Goal: Task Accomplishment & Management: Use online tool/utility

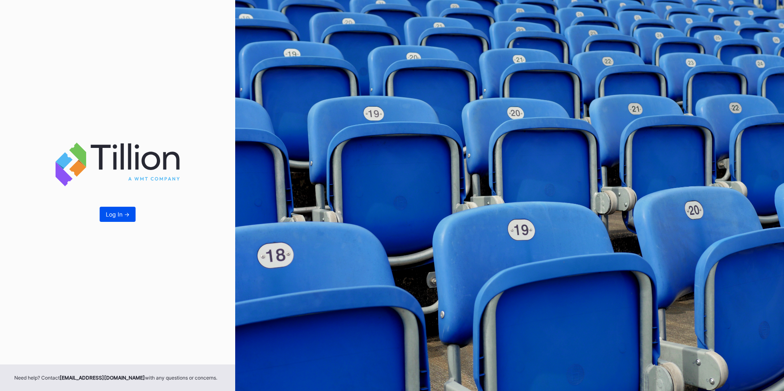
click at [120, 217] on button "Log In ->" at bounding box center [118, 214] width 36 height 15
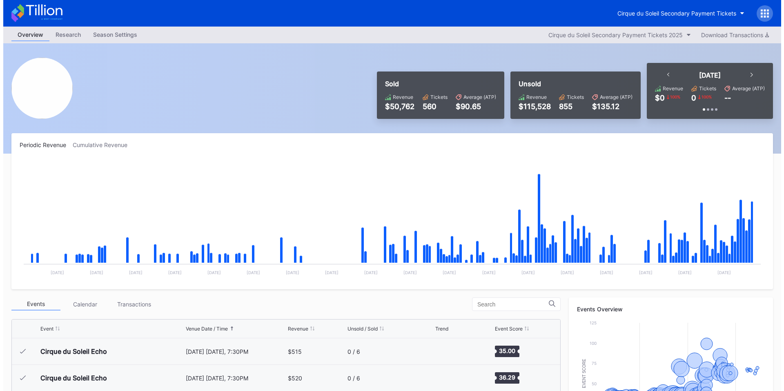
scroll to position [1857, 0]
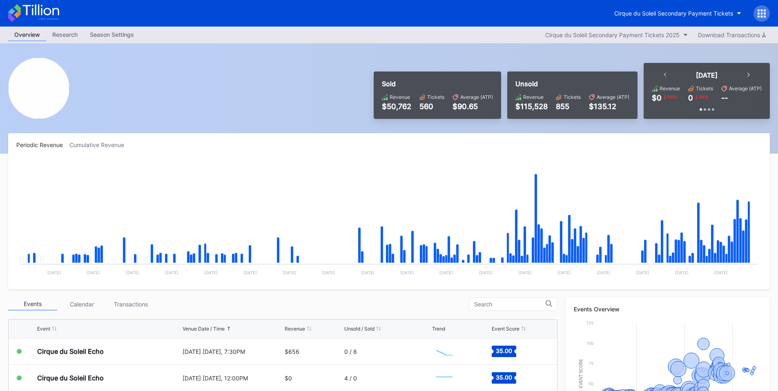
click at [760, 20] on div at bounding box center [761, 13] width 16 height 16
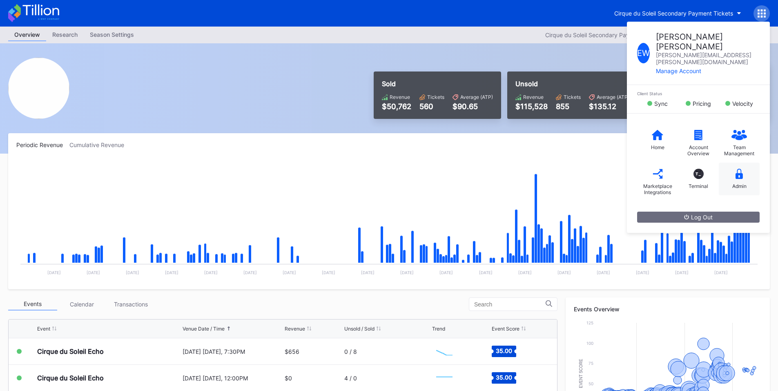
click at [729, 165] on div "Admin" at bounding box center [738, 178] width 41 height 33
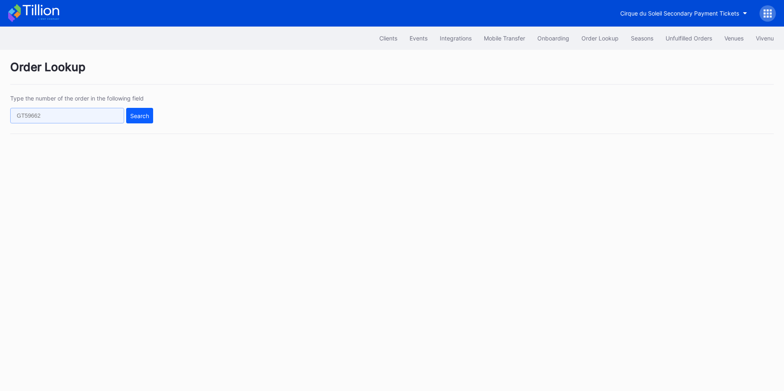
click at [72, 108] on input "text" at bounding box center [67, 116] width 114 height 16
paste input "50923894"
click at [150, 118] on button "Search" at bounding box center [139, 116] width 27 height 16
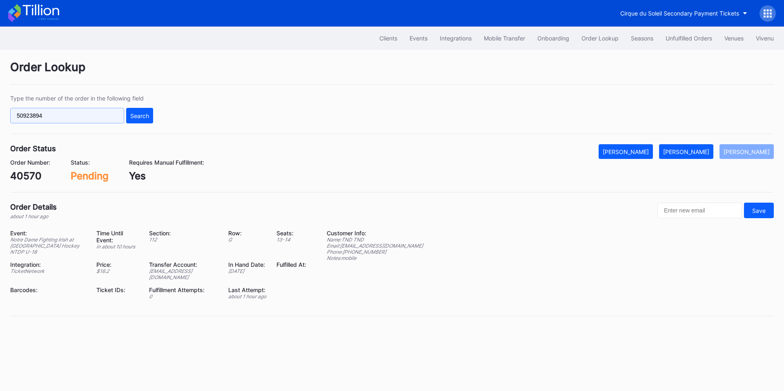
click at [95, 113] on input "50923894" at bounding box center [67, 116] width 114 height 16
paste input "75936987"
click at [140, 113] on div "Search" at bounding box center [139, 115] width 19 height 7
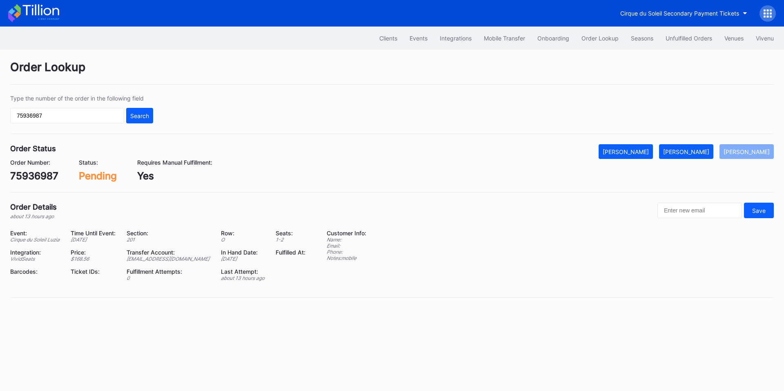
click at [694, 149] on div "[PERSON_NAME]" at bounding box center [686, 151] width 46 height 7
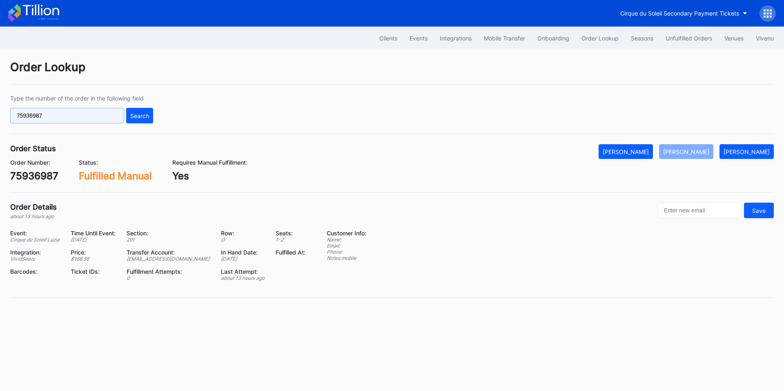
click at [80, 122] on input "75936987" at bounding box center [67, 116] width 114 height 16
paste input "5092189"
drag, startPoint x: 133, startPoint y: 119, endPoint x: 333, endPoint y: 0, distance: 232.1
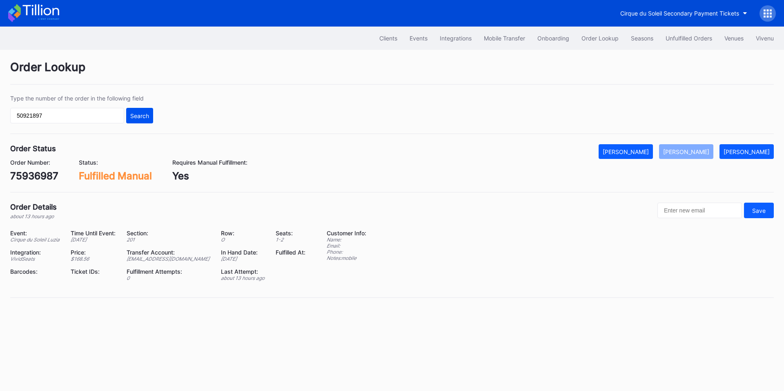
click at [134, 119] on div "Search" at bounding box center [139, 115] width 19 height 7
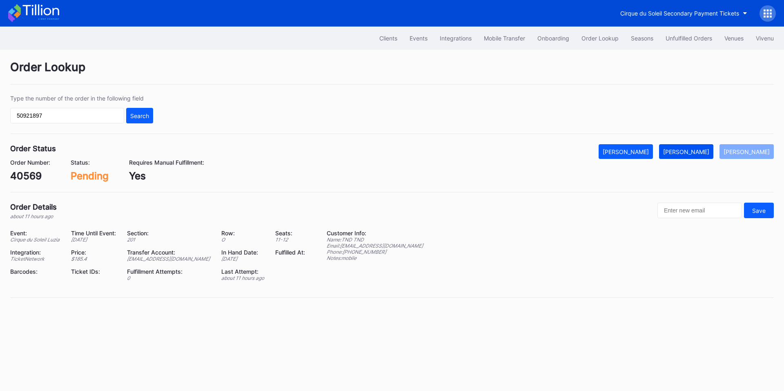
click at [693, 150] on div "[PERSON_NAME]" at bounding box center [686, 151] width 46 height 7
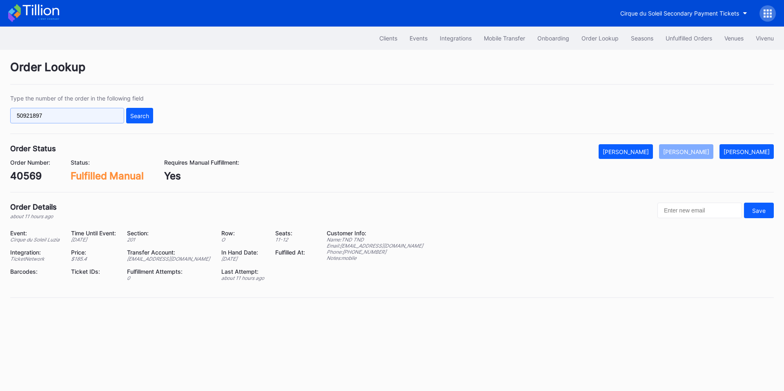
click at [88, 111] on input "50921897" at bounding box center [67, 116] width 114 height 16
paste input "898590936"
click at [129, 110] on button "Search" at bounding box center [139, 116] width 27 height 16
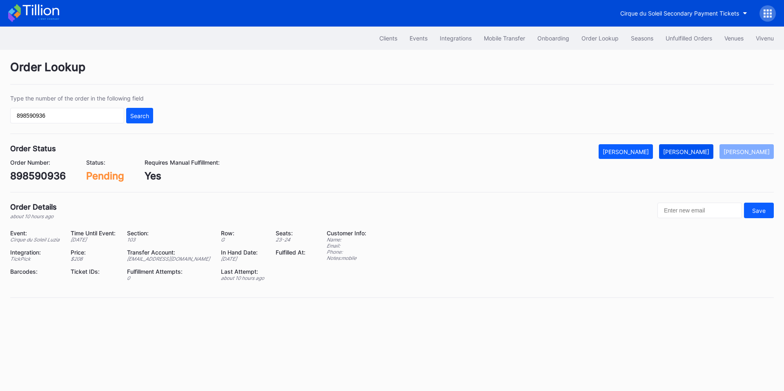
click at [694, 151] on div "[PERSON_NAME]" at bounding box center [686, 151] width 46 height 7
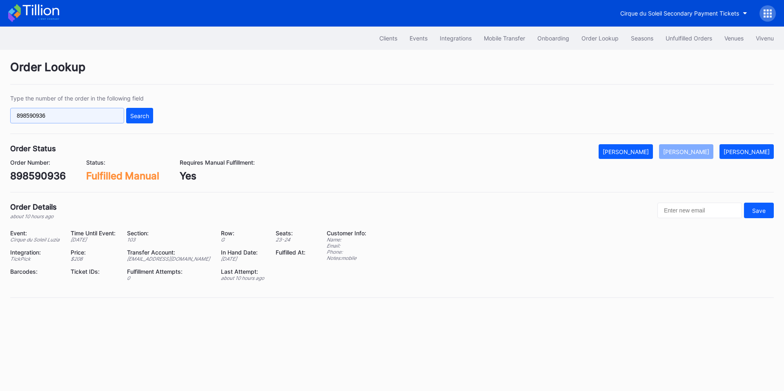
click at [95, 114] on input "898590936" at bounding box center [67, 116] width 114 height 16
paste input "5pkocqvd3wl"
click at [138, 112] on div "Search" at bounding box center [139, 115] width 19 height 7
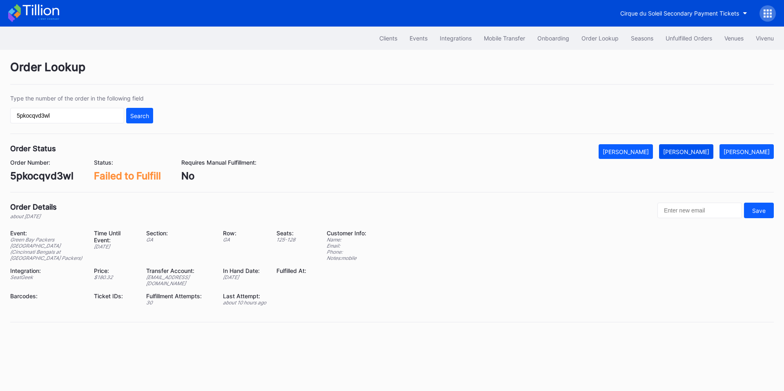
click at [701, 155] on button "[PERSON_NAME]" at bounding box center [686, 151] width 54 height 15
click at [68, 116] on input "5pkocqvd3wl" at bounding box center [67, 116] width 114 height 16
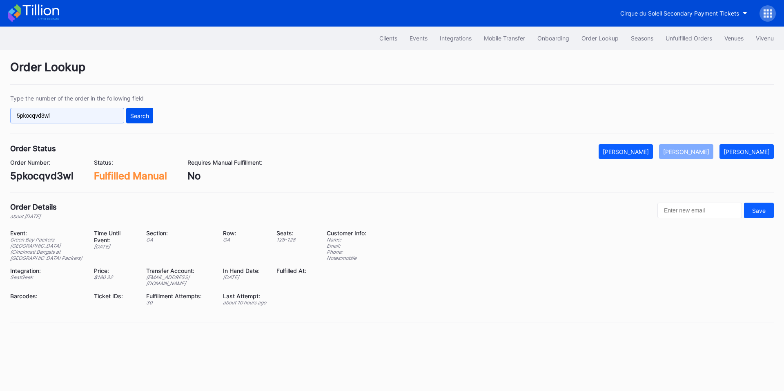
paste input "3215s8l9qq5"
click at [140, 114] on div "Search" at bounding box center [139, 115] width 19 height 7
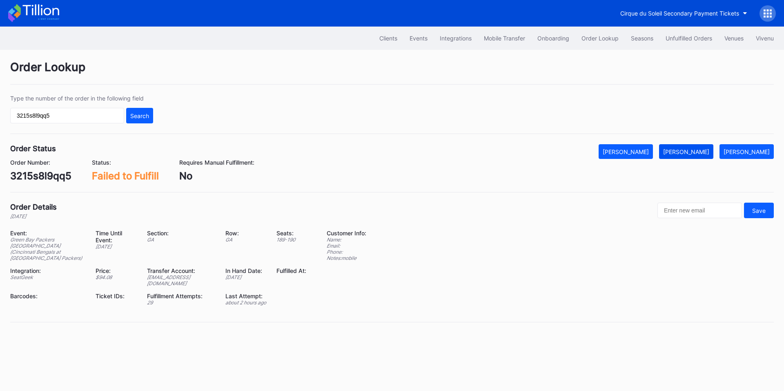
click at [697, 150] on div "[PERSON_NAME]" at bounding box center [686, 151] width 46 height 7
click at [35, 176] on div "3215s8l9qq5" at bounding box center [40, 176] width 61 height 12
copy div "3215s8l9qq5"
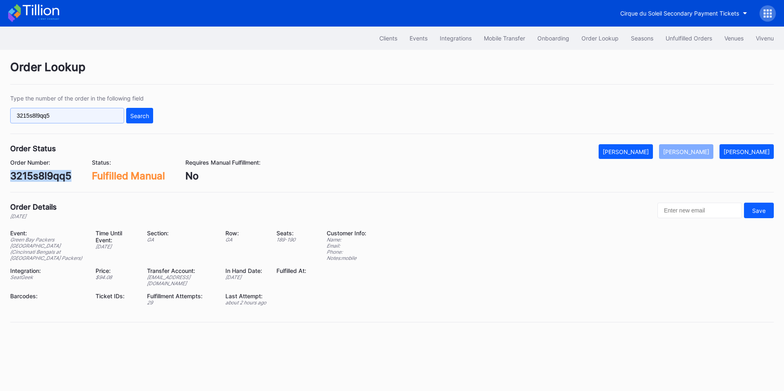
click at [75, 118] on input "3215s8l9qq5" at bounding box center [67, 116] width 114 height 16
paste input "xnd6t6l155y"
click at [140, 116] on div "Search" at bounding box center [139, 115] width 19 height 7
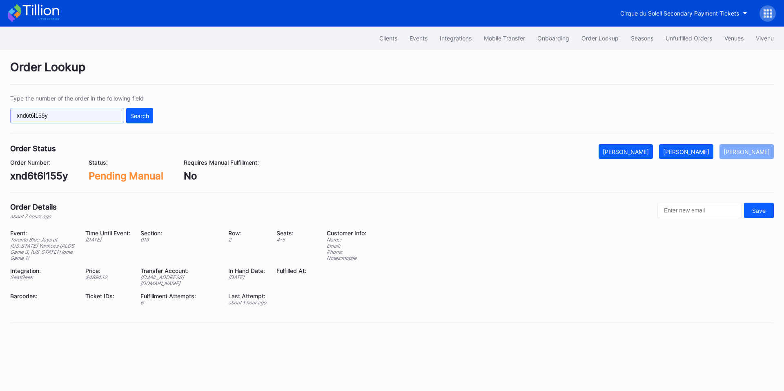
click at [84, 116] on input "xnd6t6l155y" at bounding box center [67, 116] width 114 height 16
paste input "75936987"
click at [133, 111] on button "Search" at bounding box center [139, 116] width 27 height 16
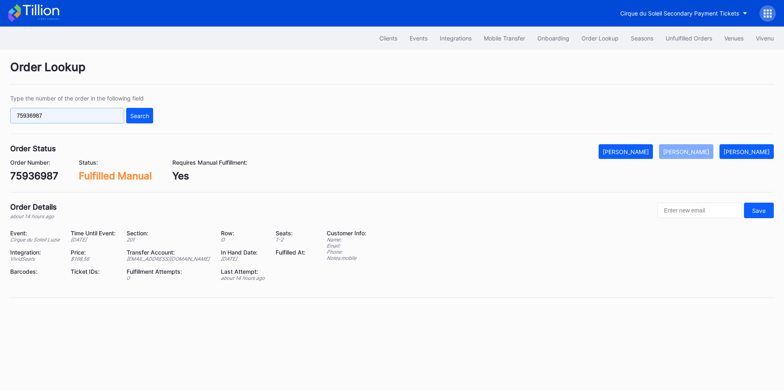
click at [81, 121] on input "75936987" at bounding box center [67, 116] width 114 height 16
paste input "62530954"
type input "625309547"
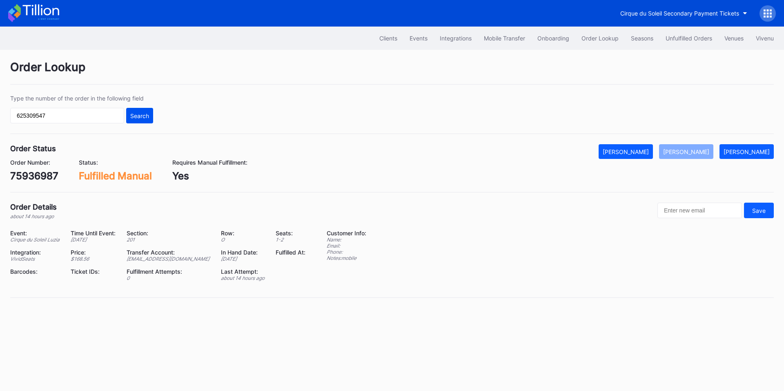
click at [129, 113] on button "Search" at bounding box center [139, 116] width 27 height 16
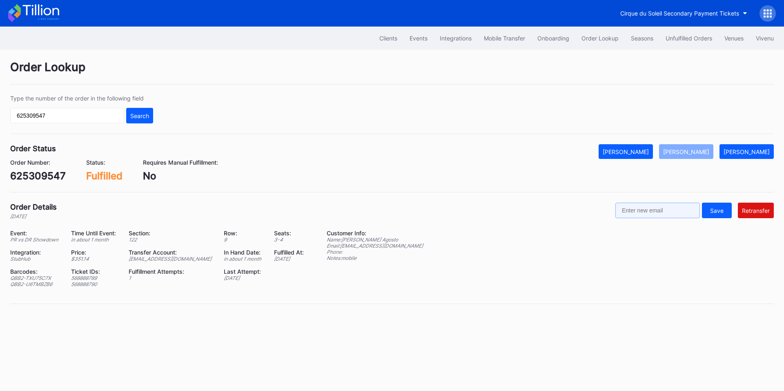
click at [674, 209] on input "text" at bounding box center [657, 210] width 84 height 16
paste input "[EMAIL_ADDRESS][DOMAIN_NAME]"
type input "[EMAIL_ADDRESS][DOMAIN_NAME]"
click at [758, 204] on button "Retransfer" at bounding box center [756, 210] width 36 height 16
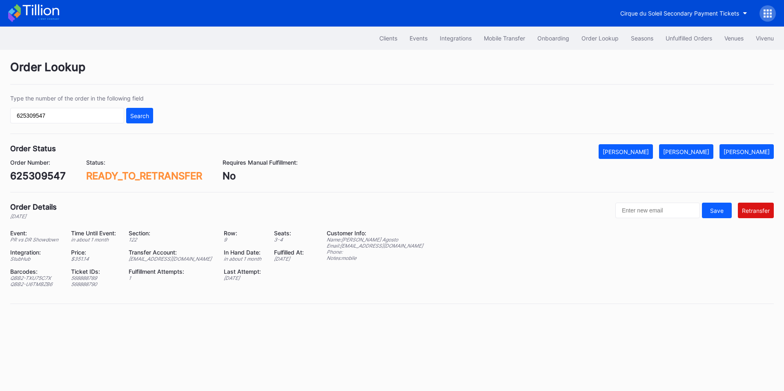
click at [92, 123] on div "Type the number of the order in the following field 625309547 Search" at bounding box center [391, 114] width 763 height 39
click at [93, 113] on input "625309547" at bounding box center [67, 116] width 114 height 16
paste input "637607"
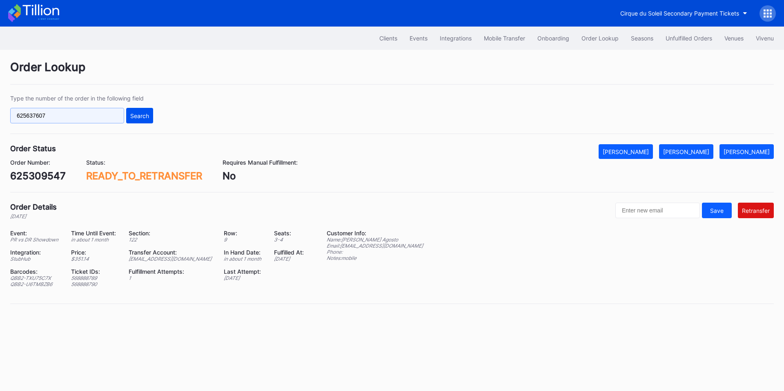
type input "625637607"
click at [137, 117] on div "Search" at bounding box center [139, 115] width 19 height 7
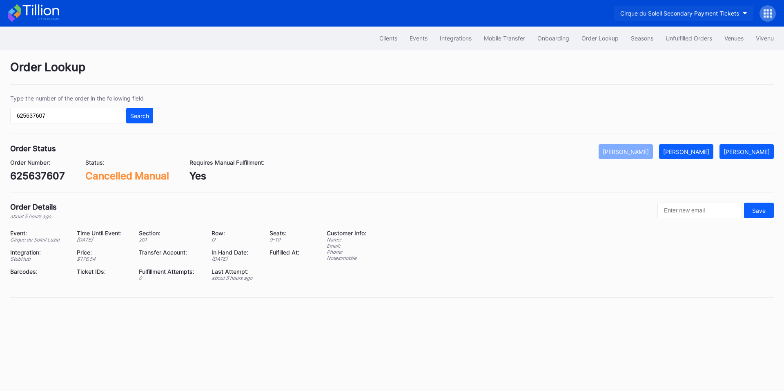
click at [673, 10] on div "Cirque du Soleil Secondary Payment Tickets" at bounding box center [679, 13] width 119 height 7
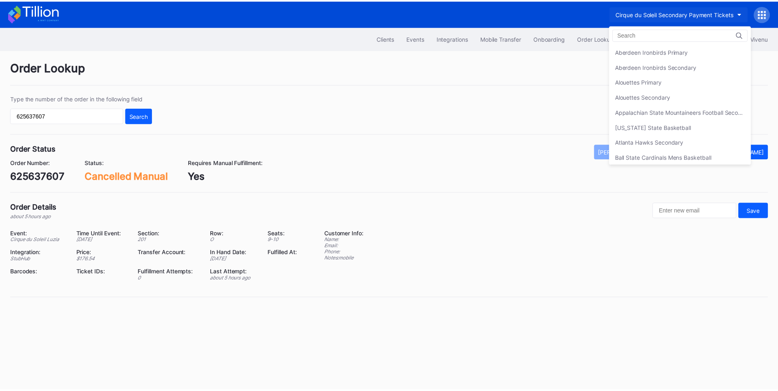
scroll to position [438, 0]
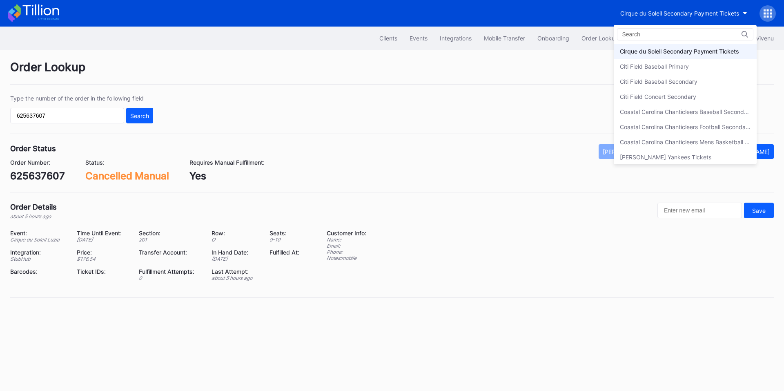
click at [659, 49] on div "Cirque du Soleil Secondary Payment Tickets" at bounding box center [679, 51] width 119 height 7
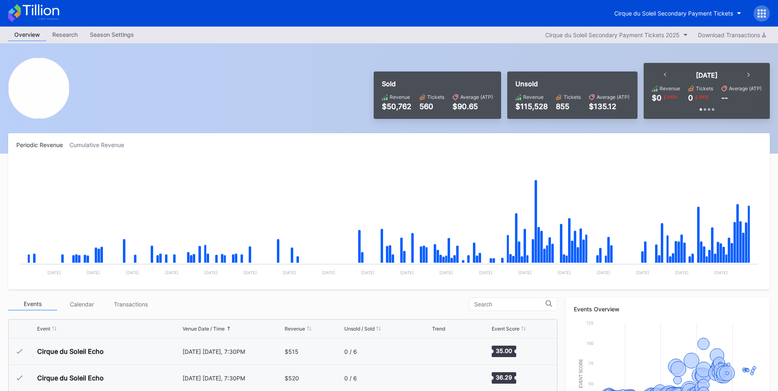
scroll to position [1857, 0]
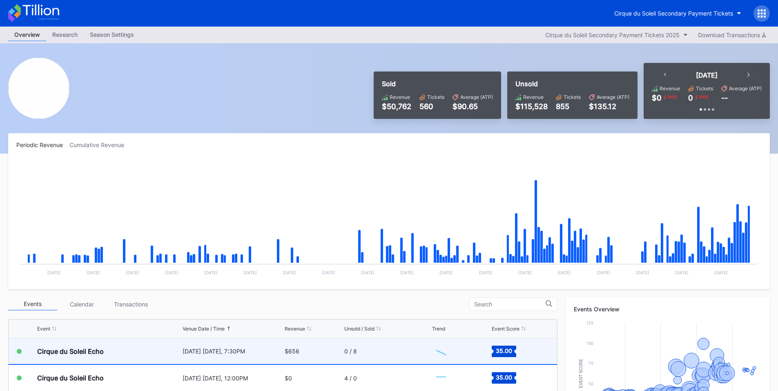
click at [259, 345] on div "October 3 Friday, 7:30PM" at bounding box center [232, 351] width 100 height 26
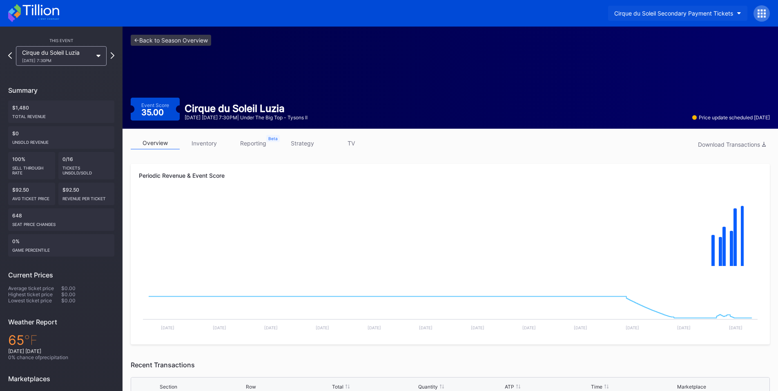
click at [637, 12] on div "Cirque du Soleil Secondary Payment Tickets" at bounding box center [673, 13] width 119 height 7
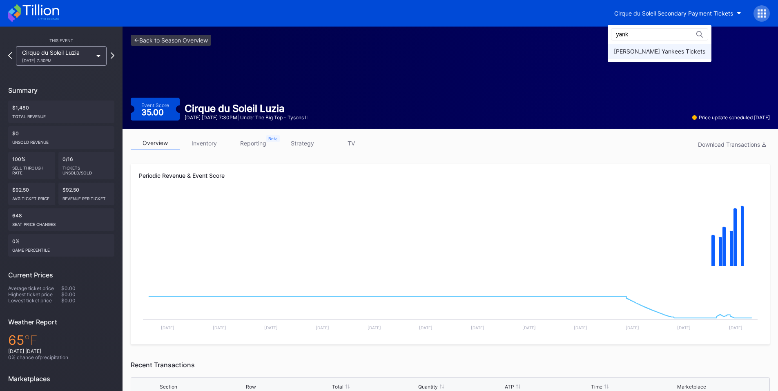
type input "yank"
click at [638, 49] on div "[PERSON_NAME] Yankees Tickets" at bounding box center [659, 51] width 91 height 7
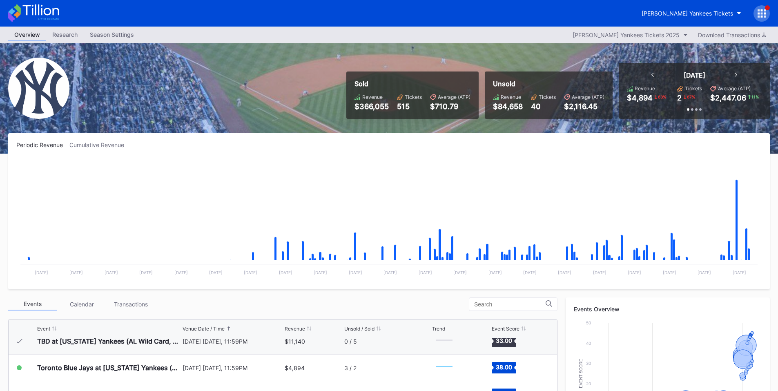
click at [756, 17] on div at bounding box center [761, 13] width 16 height 16
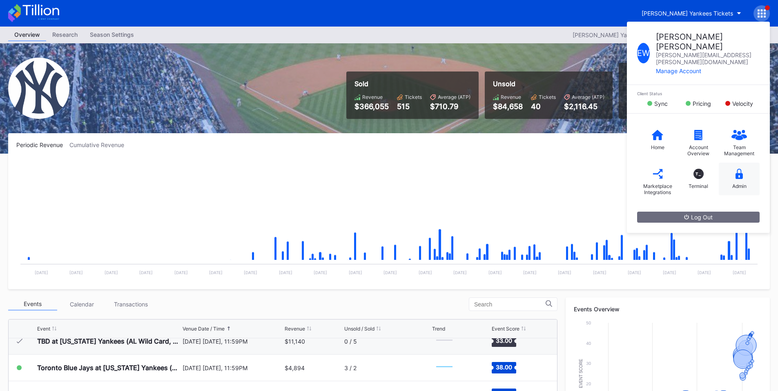
click at [735, 162] on div "Admin" at bounding box center [738, 178] width 41 height 33
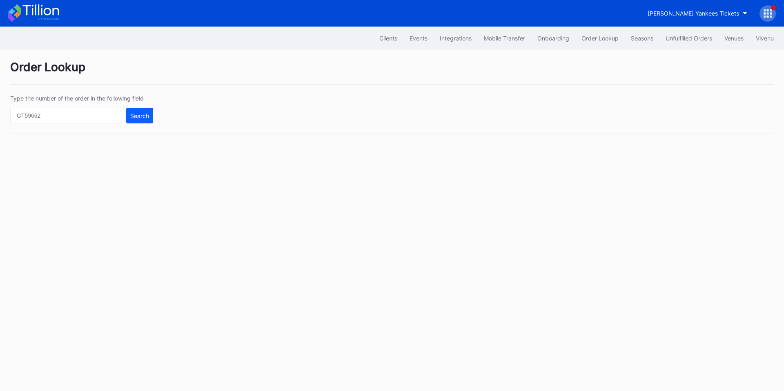
click at [774, 17] on div at bounding box center [767, 13] width 16 height 16
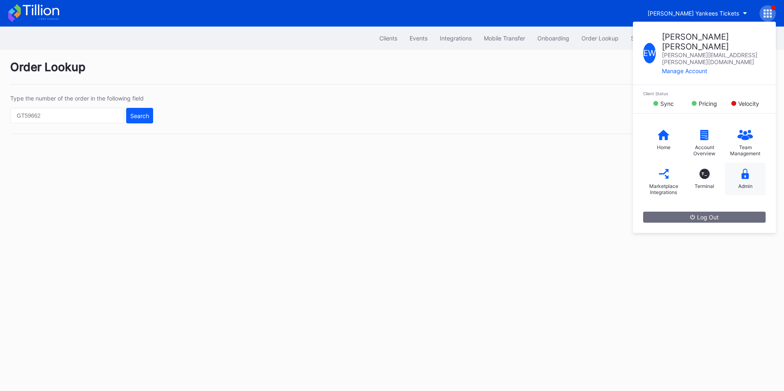
click at [751, 162] on div "Admin" at bounding box center [745, 178] width 41 height 33
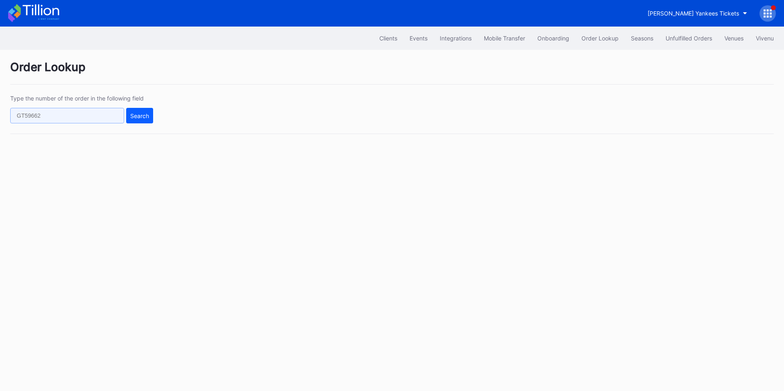
click at [70, 117] on input "text" at bounding box center [67, 116] width 114 height 16
paste input "625309547"
type input "625309547"
click at [139, 116] on div "Search" at bounding box center [139, 115] width 19 height 7
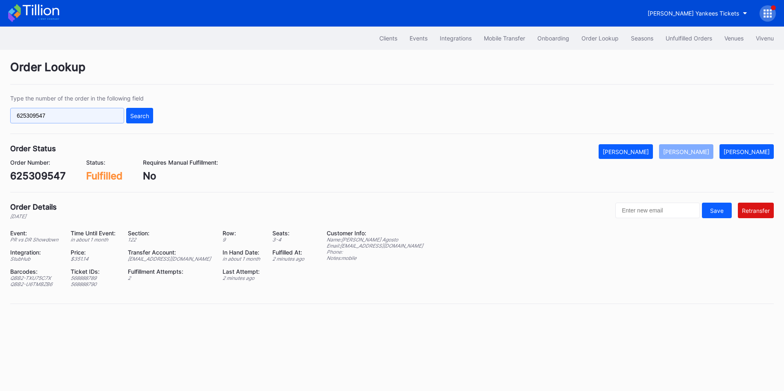
click at [102, 117] on input "625309547" at bounding box center [67, 116] width 114 height 16
click at [153, 117] on div "Type the number of the order in the following field 625309547 Search" at bounding box center [391, 114] width 763 height 39
click at [142, 118] on div "Search" at bounding box center [139, 115] width 19 height 7
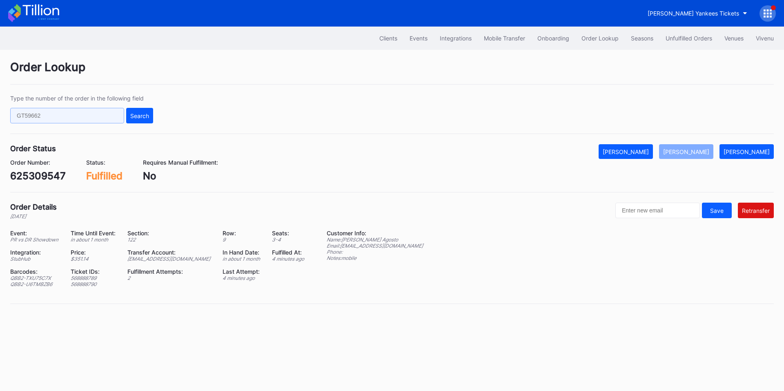
click at [83, 112] on input "text" at bounding box center [67, 116] width 114 height 16
paste input "50923894"
click at [152, 119] on button "Search" at bounding box center [139, 116] width 27 height 16
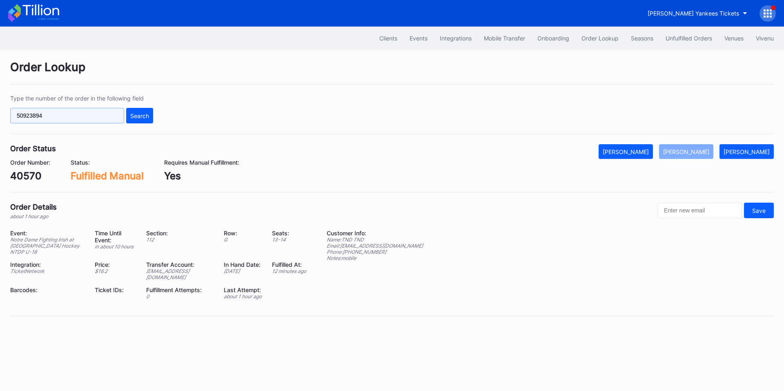
click at [62, 114] on input "50923894" at bounding box center [67, 116] width 114 height 16
paste input "75941012"
type input "75941012"
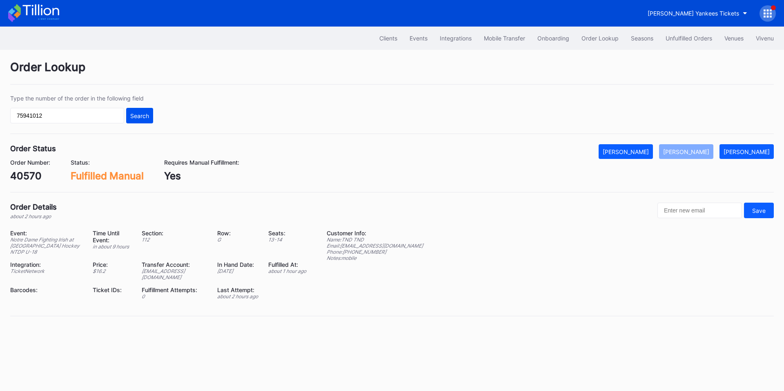
click at [144, 114] on div "Search" at bounding box center [139, 115] width 19 height 7
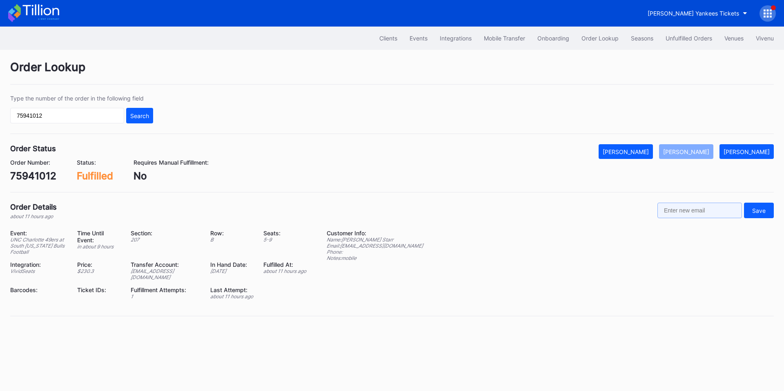
click at [685, 207] on input "text" at bounding box center [699, 210] width 84 height 16
paste input "jcstarr783@gmail.com"
type input "jcstarr783@gmail.com"
drag, startPoint x: 701, startPoint y: 209, endPoint x: 621, endPoint y: 204, distance: 80.5
click at [621, 204] on div "Order Details about 11 hours ago jcstarr783@gmail.com Save" at bounding box center [391, 210] width 763 height 17
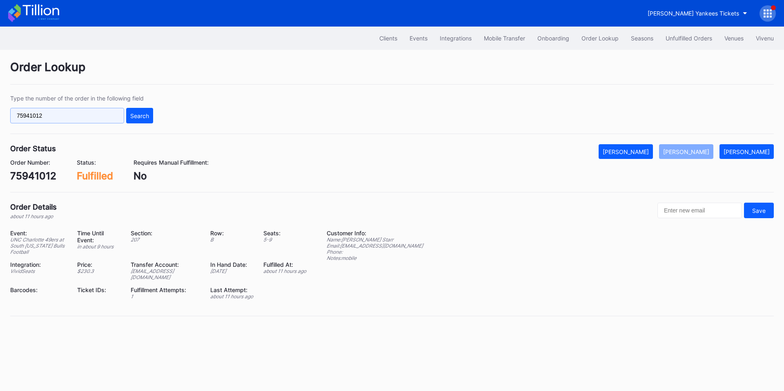
click at [36, 118] on input "75941012" at bounding box center [67, 116] width 114 height 16
